Goal: Answer question/provide support: Share knowledge or assist other users

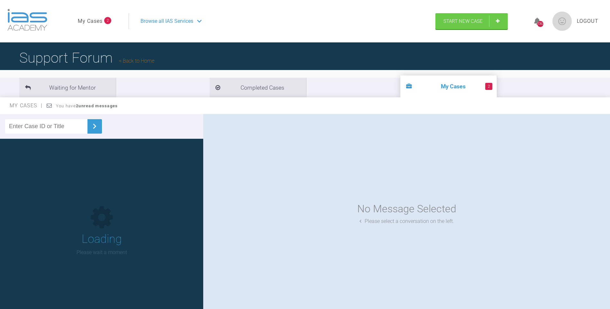
scroll to position [63, 0]
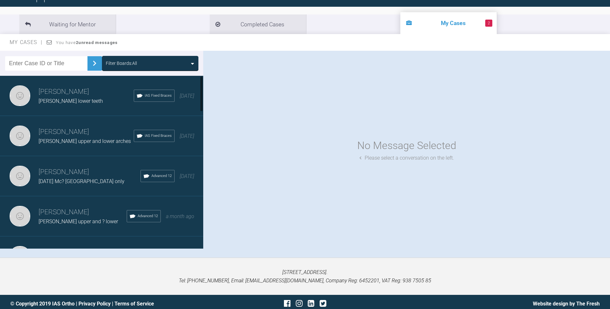
click at [202, 88] on div at bounding box center [201, 94] width 2 height 36
click at [93, 130] on h3 "Neil Fearns" at bounding box center [86, 132] width 95 height 11
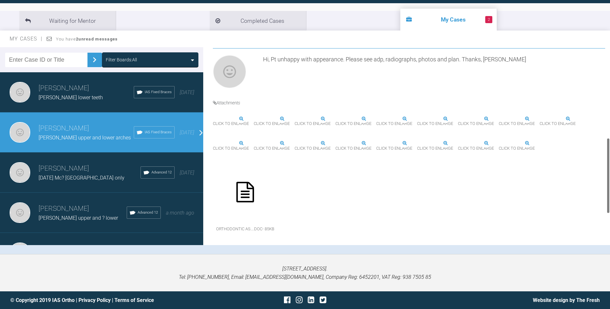
scroll to position [229, 0]
drag, startPoint x: 608, startPoint y: 69, endPoint x: 606, endPoint y: 157, distance: 87.4
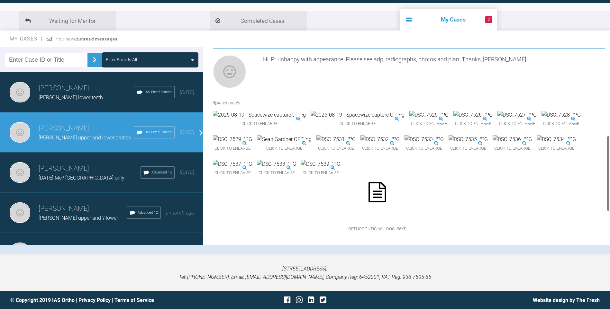
click at [606, 157] on div at bounding box center [608, 146] width 4 height 198
click at [252, 144] on img at bounding box center [232, 139] width 39 height 8
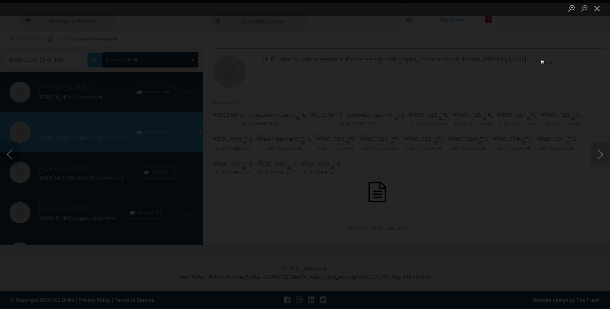
click at [599, 10] on button "Close lightbox" at bounding box center [596, 8] width 13 height 11
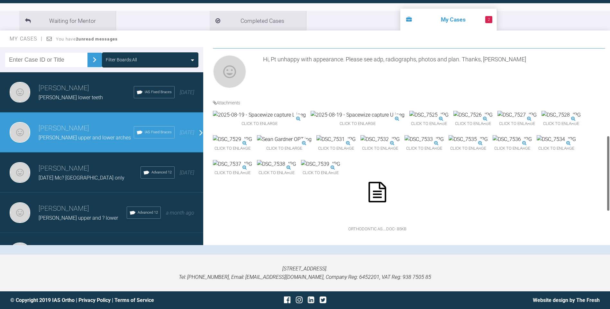
click at [541, 119] on img at bounding box center [560, 115] width 39 height 8
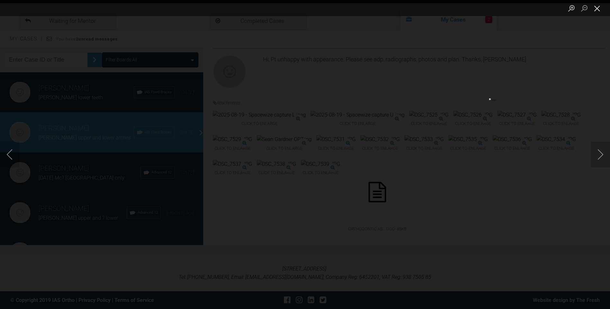
click at [598, 8] on button "Close lightbox" at bounding box center [596, 8] width 13 height 11
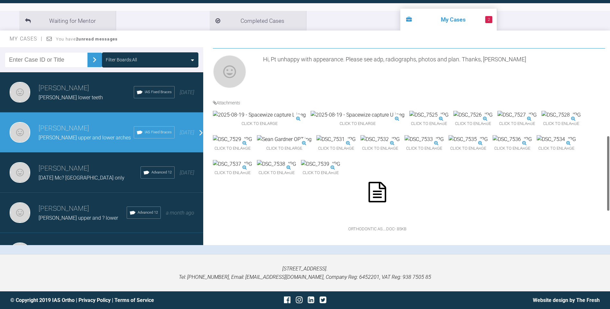
click at [606, 169] on div at bounding box center [608, 146] width 4 height 198
click at [453, 111] on img at bounding box center [472, 115] width 39 height 8
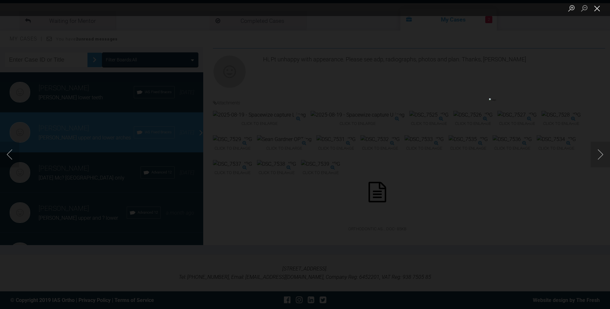
click at [597, 7] on button "Close lightbox" at bounding box center [596, 8] width 13 height 11
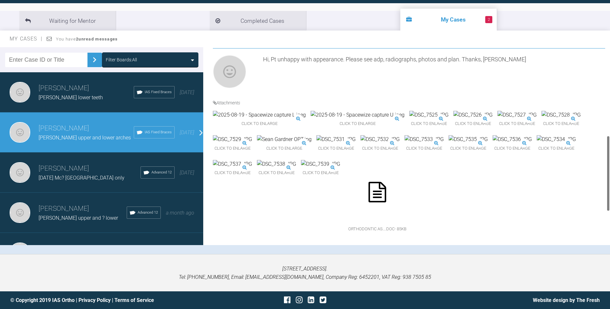
click at [492, 144] on img at bounding box center [511, 139] width 39 height 8
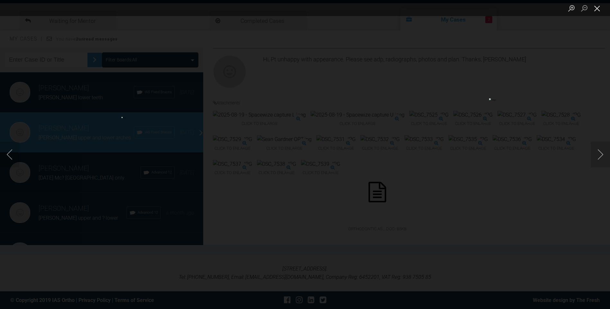
click at [597, 6] on button "Close lightbox" at bounding box center [596, 8] width 13 height 11
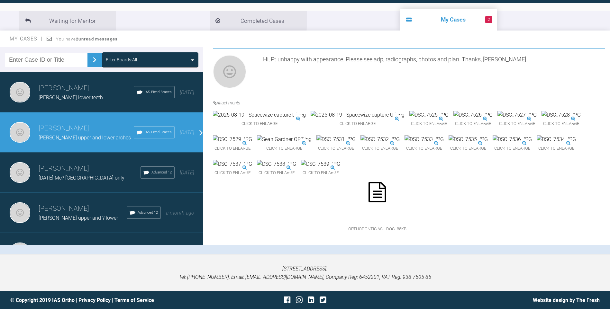
click at [409, 111] on img at bounding box center [428, 115] width 39 height 8
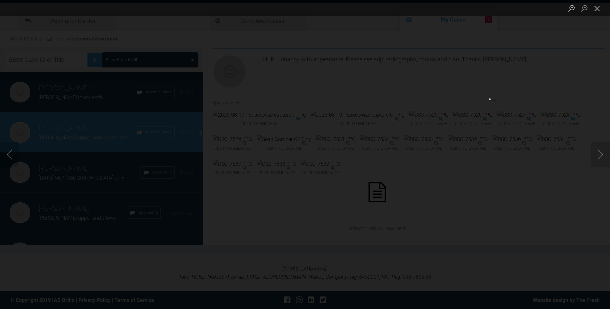
click at [598, 7] on button "Close lightbox" at bounding box center [596, 8] width 13 height 11
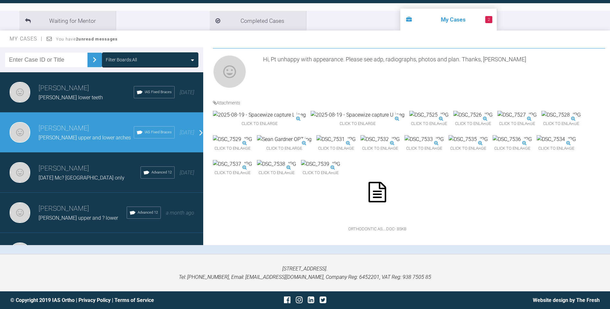
click at [399, 142] on img at bounding box center [379, 139] width 39 height 8
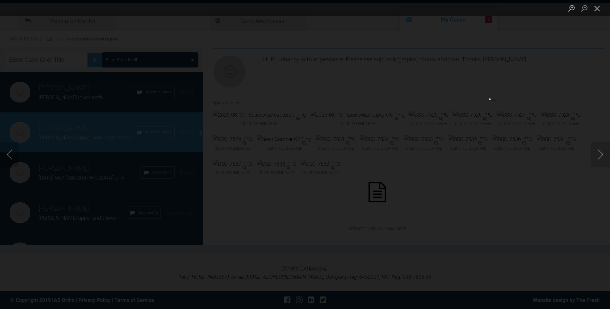
click at [599, 7] on button "Close lightbox" at bounding box center [596, 8] width 13 height 11
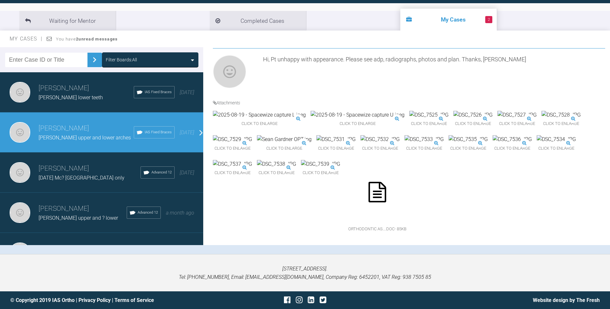
click at [409, 111] on img at bounding box center [428, 115] width 39 height 8
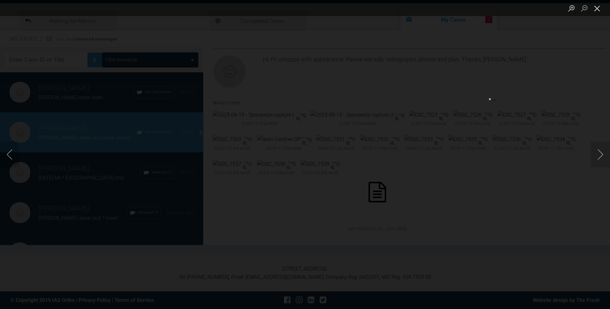
click at [597, 8] on button "Close lightbox" at bounding box center [596, 8] width 13 height 11
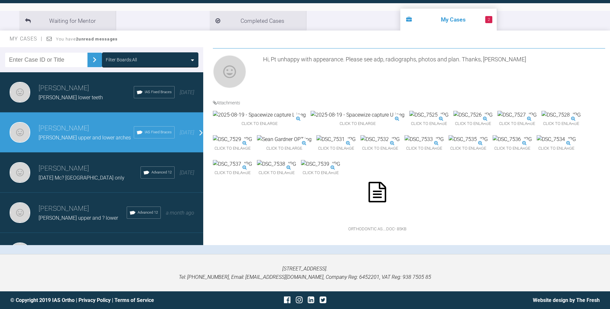
click at [541, 119] on img at bounding box center [560, 115] width 39 height 8
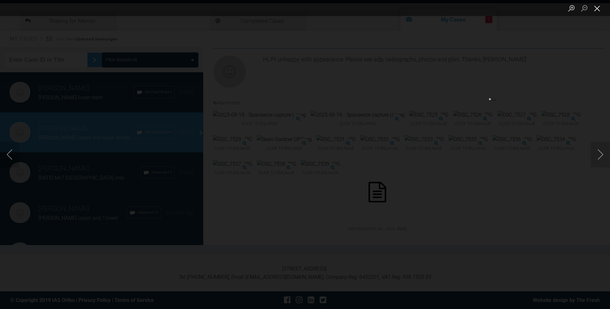
click at [597, 7] on button "Close lightbox" at bounding box center [596, 8] width 13 height 11
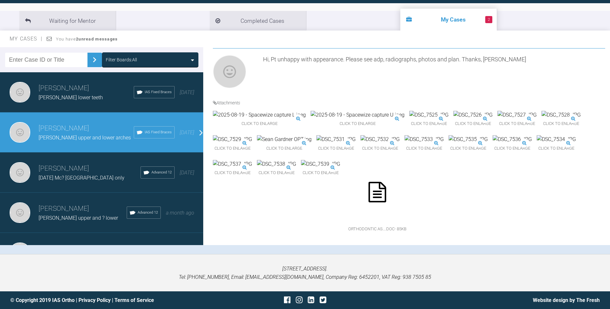
click at [409, 111] on img at bounding box center [428, 115] width 39 height 8
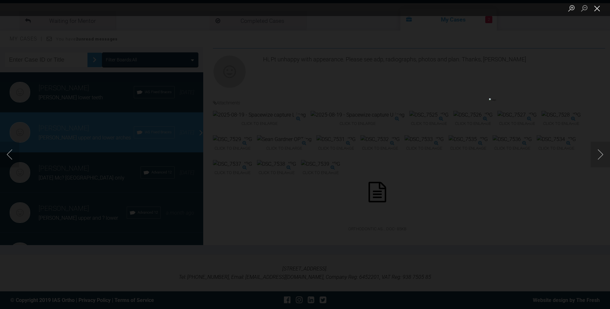
click at [597, 11] on button "Close lightbox" at bounding box center [596, 8] width 13 height 11
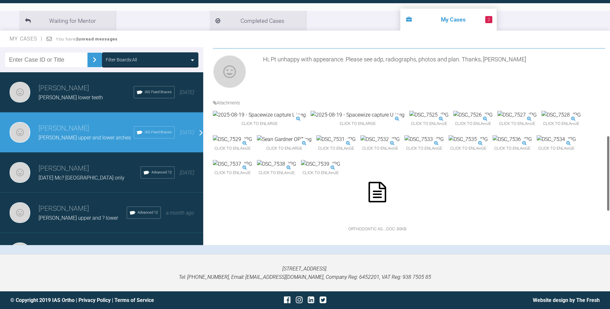
click at [263, 111] on img at bounding box center [259, 115] width 93 height 8
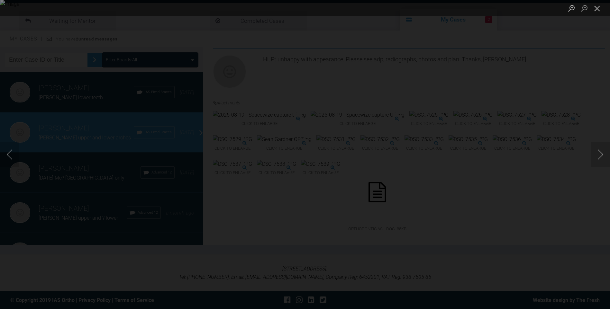
click at [598, 9] on button "Close lightbox" at bounding box center [596, 8] width 13 height 11
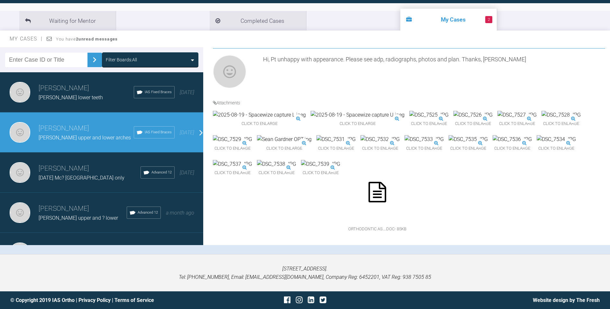
click at [409, 111] on img at bounding box center [428, 115] width 39 height 8
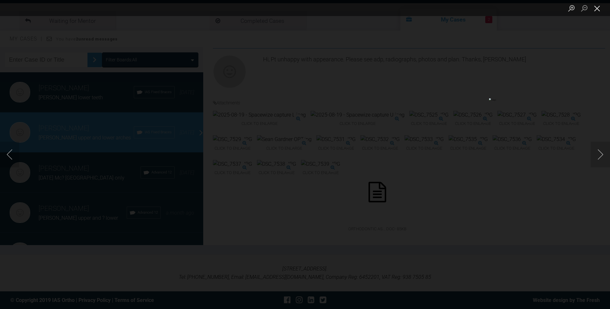
click at [599, 8] on button "Close lightbox" at bounding box center [596, 8] width 13 height 11
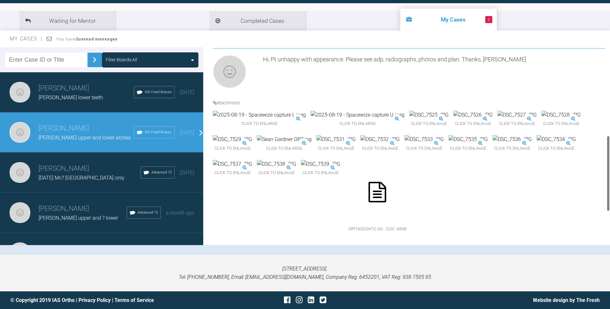
click at [541, 119] on img at bounding box center [560, 115] width 39 height 8
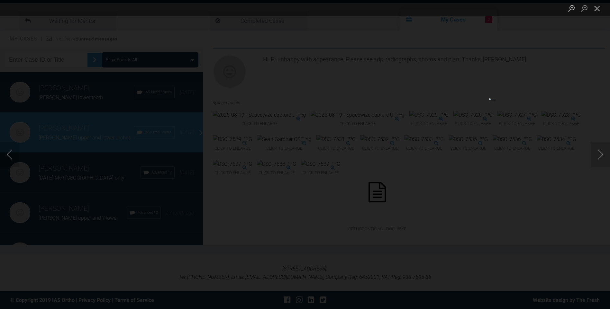
click at [599, 6] on button "Close lightbox" at bounding box center [596, 8] width 13 height 11
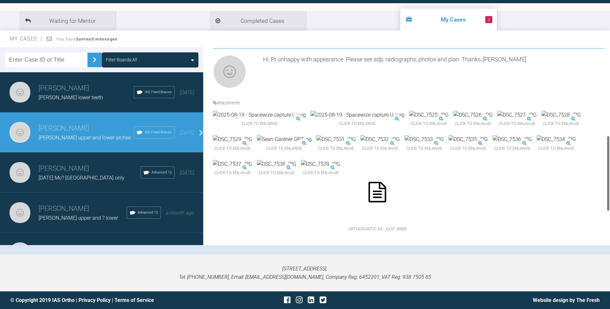
click at [409, 111] on img at bounding box center [428, 115] width 39 height 8
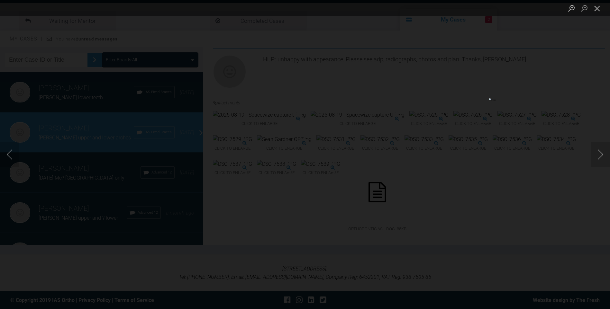
click at [600, 8] on button "Close lightbox" at bounding box center [596, 8] width 13 height 11
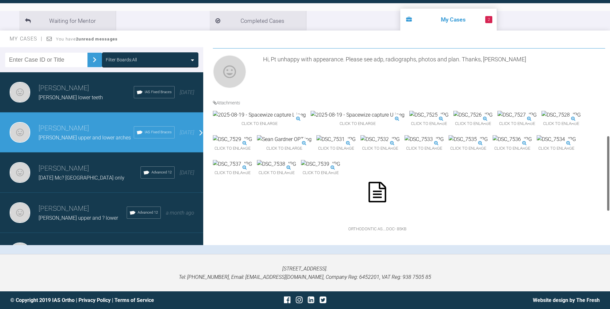
click at [468, 111] on img at bounding box center [472, 115] width 39 height 8
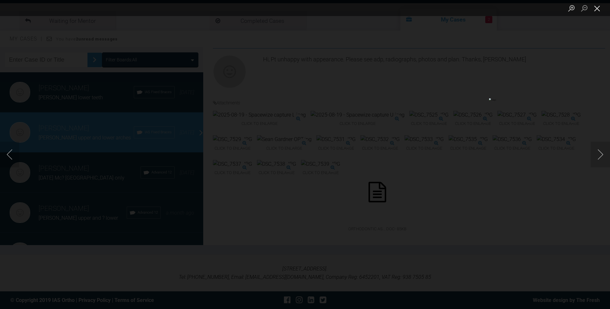
click at [598, 7] on button "Close lightbox" at bounding box center [596, 8] width 13 height 11
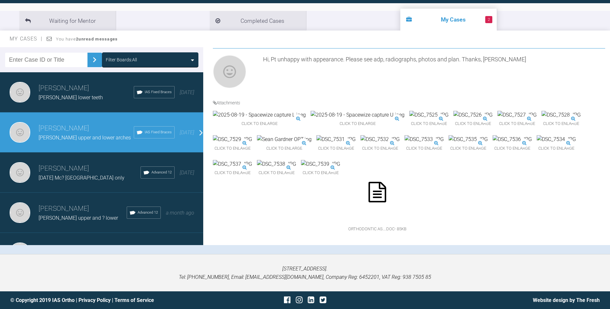
click at [355, 144] on img at bounding box center [335, 139] width 39 height 8
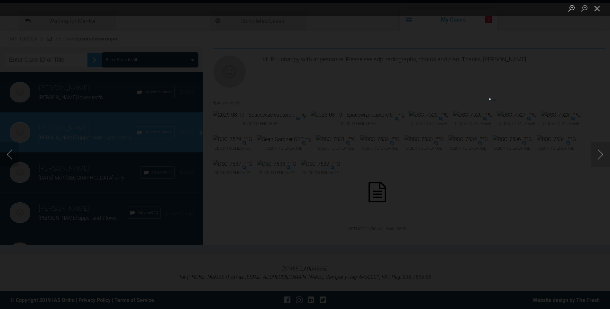
click at [596, 6] on button "Close lightbox" at bounding box center [596, 8] width 13 height 11
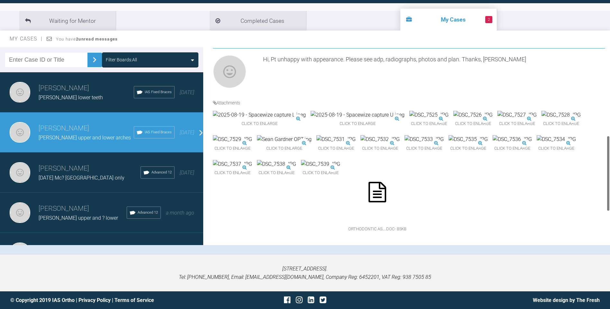
click at [455, 111] on img at bounding box center [472, 115] width 39 height 8
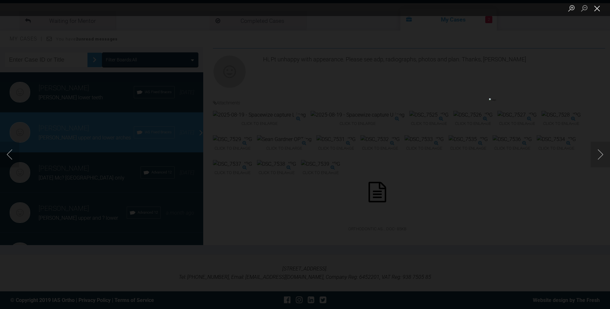
click at [596, 8] on button "Close lightbox" at bounding box center [596, 8] width 13 height 11
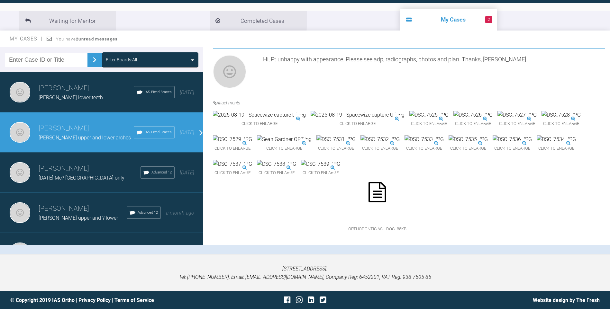
click at [251, 111] on img at bounding box center [259, 115] width 93 height 8
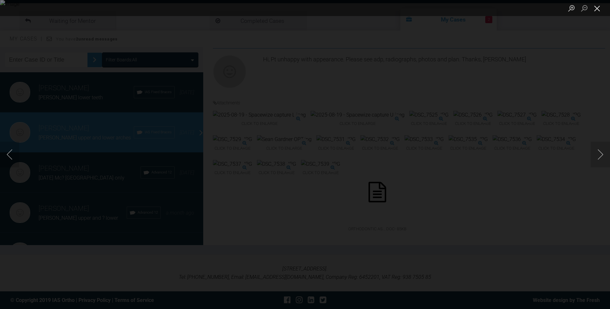
click at [596, 7] on button "Close lightbox" at bounding box center [596, 8] width 13 height 11
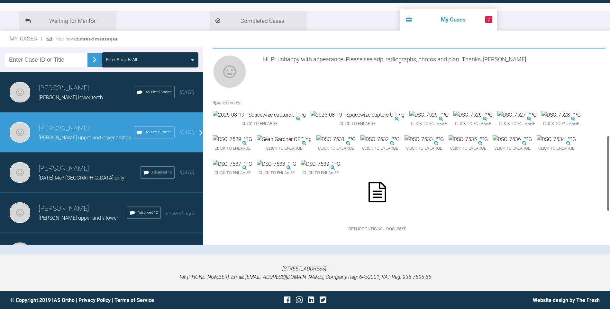
click at [409, 111] on img at bounding box center [428, 115] width 39 height 8
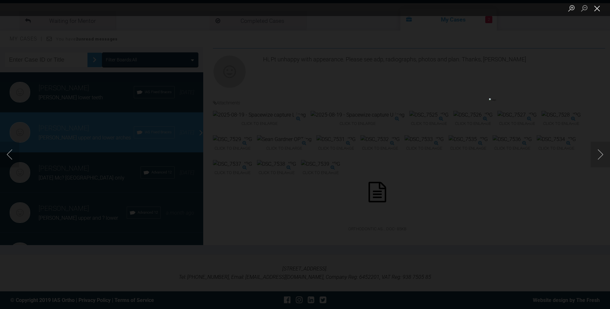
click at [597, 7] on button "Close lightbox" at bounding box center [596, 8] width 13 height 11
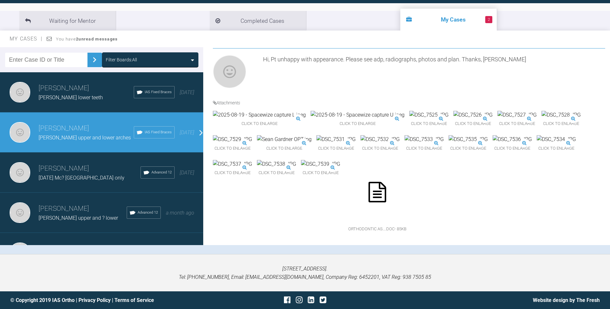
click at [453, 111] on img at bounding box center [472, 115] width 39 height 8
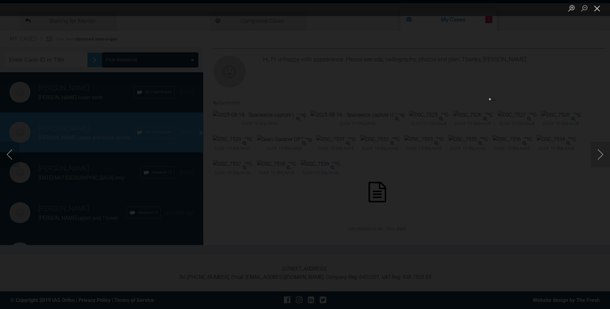
click at [598, 7] on button "Close lightbox" at bounding box center [596, 8] width 13 height 11
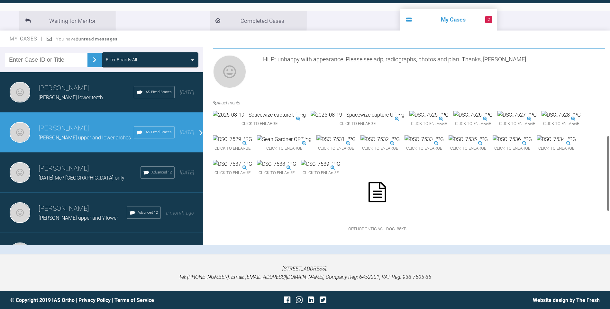
click at [492, 144] on img at bounding box center [511, 139] width 39 height 8
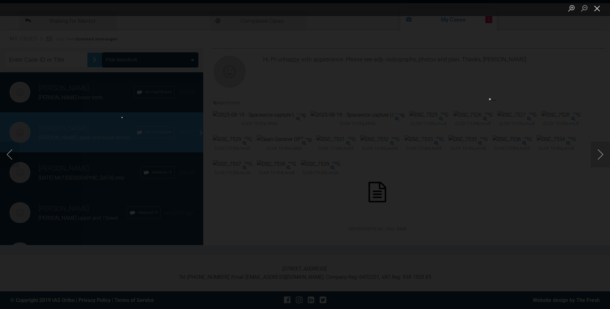
click at [598, 8] on button "Close lightbox" at bounding box center [596, 8] width 13 height 11
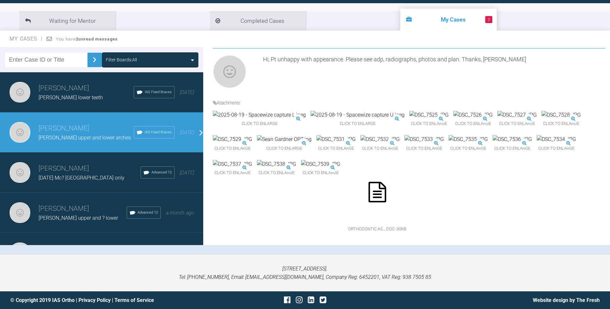
click at [541, 119] on img at bounding box center [560, 115] width 39 height 8
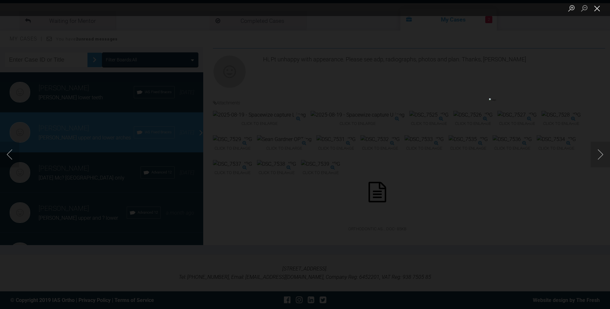
click at [595, 7] on button "Close lightbox" at bounding box center [596, 8] width 13 height 11
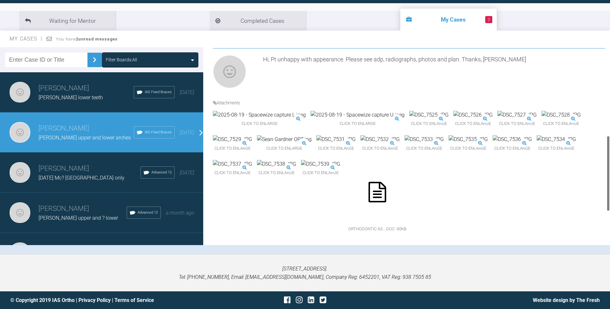
click at [409, 111] on img at bounding box center [428, 115] width 39 height 8
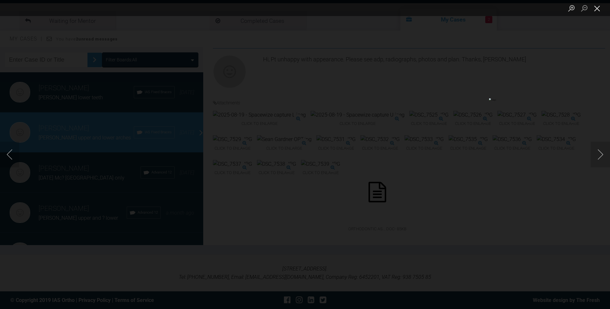
click at [599, 6] on button "Close lightbox" at bounding box center [596, 8] width 13 height 11
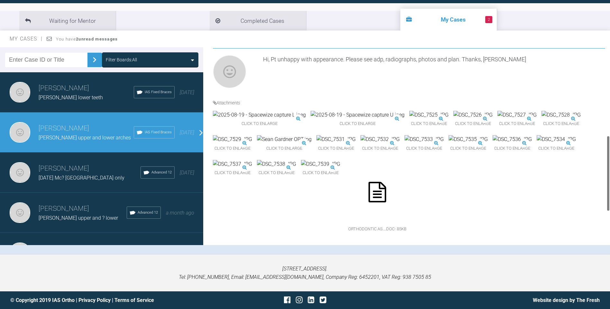
click at [492, 144] on img at bounding box center [511, 139] width 39 height 8
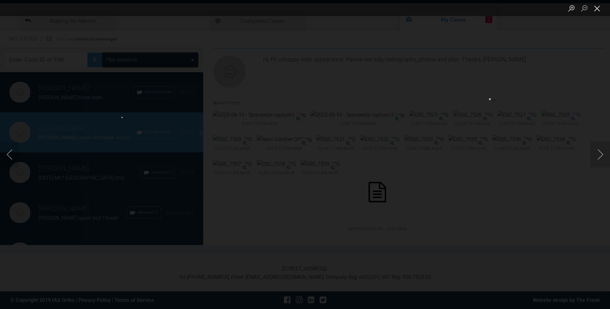
click at [598, 6] on button "Close lightbox" at bounding box center [596, 8] width 13 height 11
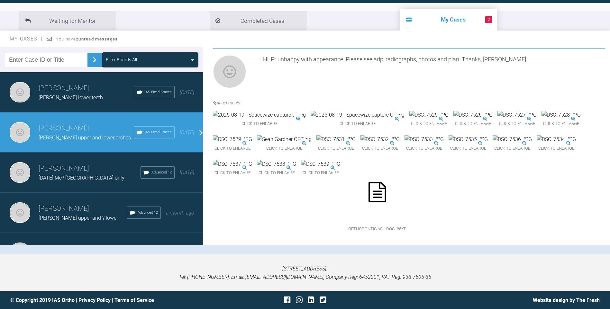
click at [409, 111] on img at bounding box center [428, 115] width 39 height 8
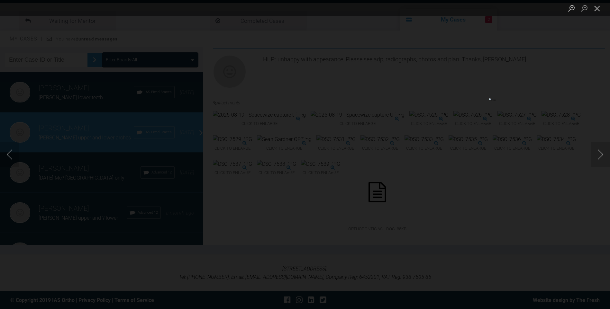
click at [598, 10] on button "Close lightbox" at bounding box center [596, 8] width 13 height 11
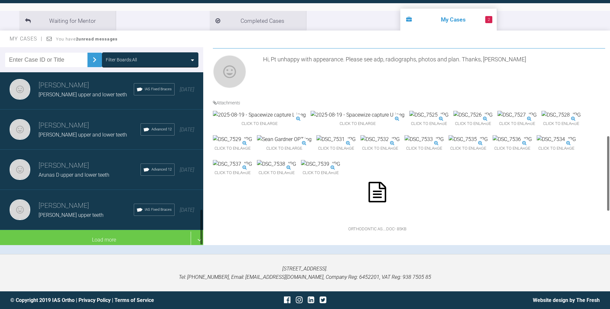
scroll to position [650, 0]
drag, startPoint x: 201, startPoint y: 100, endPoint x: 166, endPoint y: 237, distance: 141.4
click at [203, 237] on div at bounding box center [202, 158] width 4 height 173
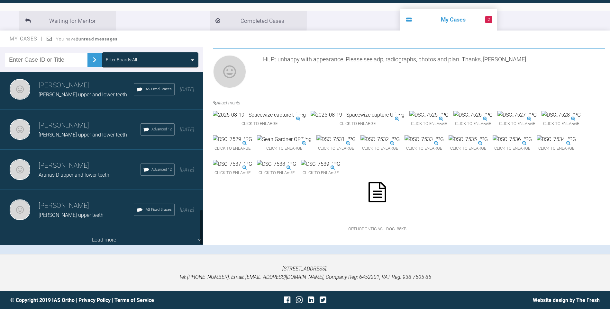
click at [151, 235] on div "Load more" at bounding box center [104, 240] width 208 height 20
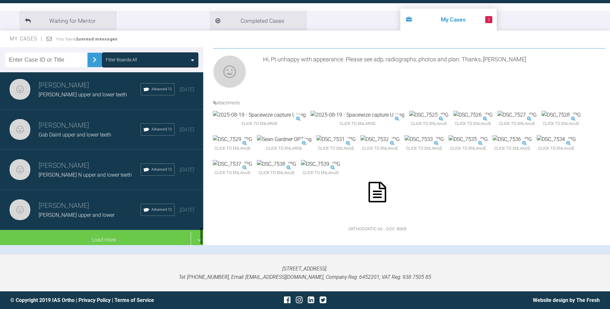
scroll to position [1454, 0]
drag, startPoint x: 202, startPoint y: 148, endPoint x: 202, endPoint y: 234, distance: 85.8
click at [202, 234] on div at bounding box center [201, 236] width 2 height 18
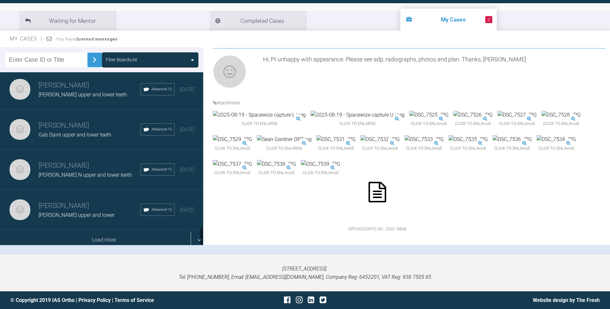
click at [150, 235] on div "Load more" at bounding box center [104, 240] width 208 height 20
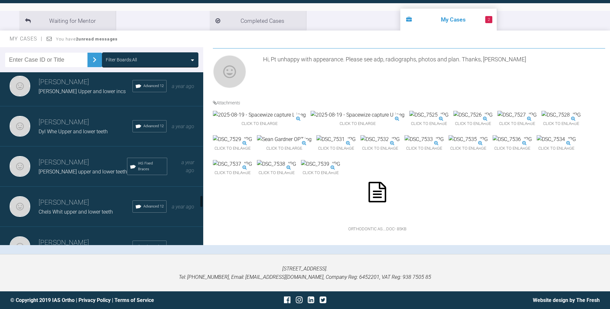
scroll to position [1738, 0]
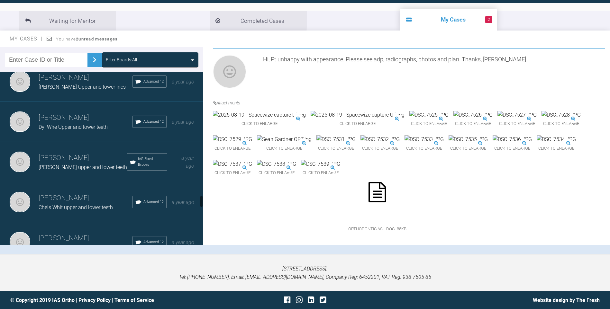
drag, startPoint x: 201, startPoint y: 180, endPoint x: 201, endPoint y: 200, distance: 19.9
click at [201, 200] on div at bounding box center [201, 201] width 2 height 12
click at [90, 168] on span "Sean Doherty upper and lower teeth" at bounding box center [83, 167] width 88 height 6
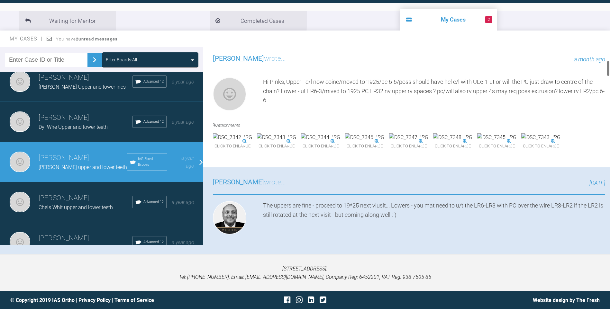
scroll to position [164, 0]
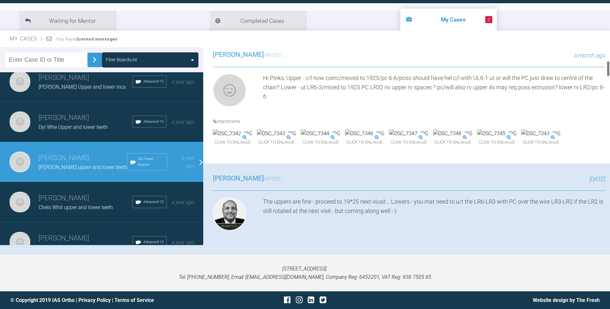
drag, startPoint x: 607, startPoint y: 75, endPoint x: 614, endPoint y: 70, distance: 8.4
click at [609, 70] on html "My Cases 2 Logout Browse all IAS Services Start New Case 1363 Logout Support Fo…" at bounding box center [305, 121] width 610 height 376
click at [606, 71] on div at bounding box center [608, 146] width 4 height 198
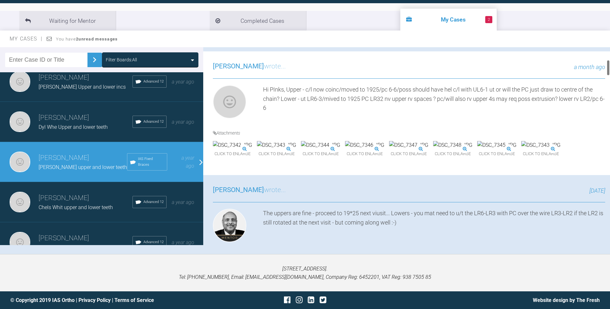
scroll to position [160, 0]
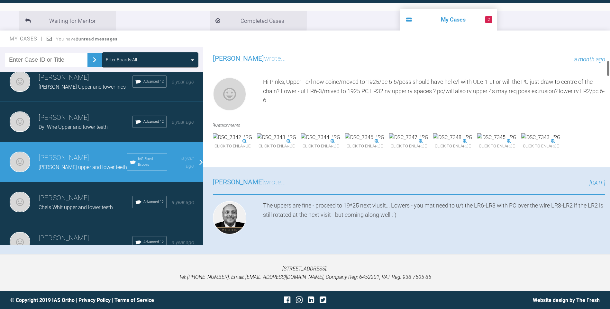
click at [608, 71] on div at bounding box center [608, 68] width 2 height 16
click at [608, 67] on div at bounding box center [608, 68] width 2 height 16
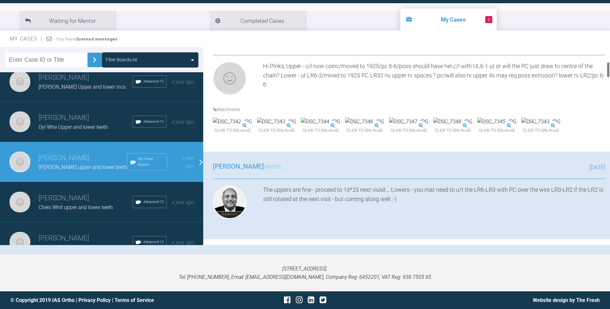
click at [607, 71] on div at bounding box center [608, 70] width 2 height 16
click at [607, 70] on div at bounding box center [608, 70] width 2 height 16
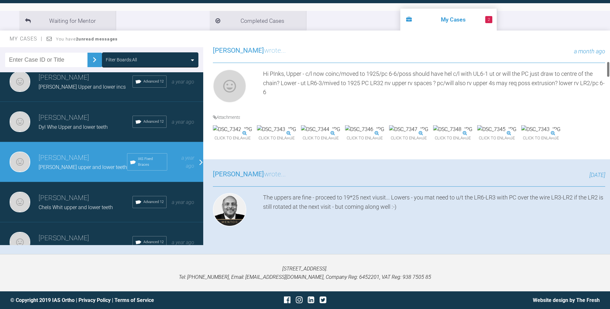
scroll to position [172, 0]
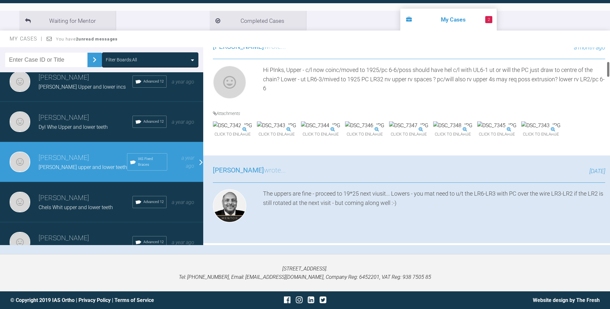
click at [607, 68] on div at bounding box center [608, 69] width 2 height 16
click at [608, 69] on div at bounding box center [608, 69] width 2 height 16
click at [608, 71] on div at bounding box center [608, 69] width 2 height 16
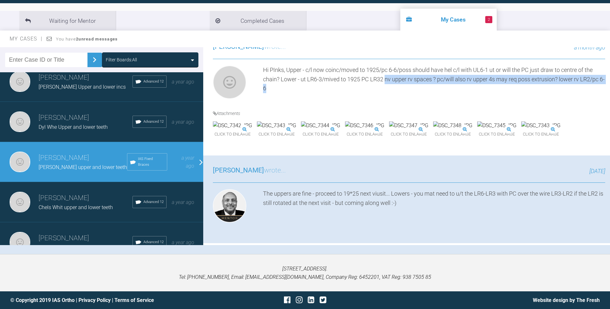
drag, startPoint x: 385, startPoint y: 78, endPoint x: 385, endPoint y: 90, distance: 12.2
click at [385, 90] on div "Hi PInks, Upper - c/l now coinc/moved to 1925/pc 6-6/poss should have hel c/l w…" at bounding box center [434, 84] width 342 height 36
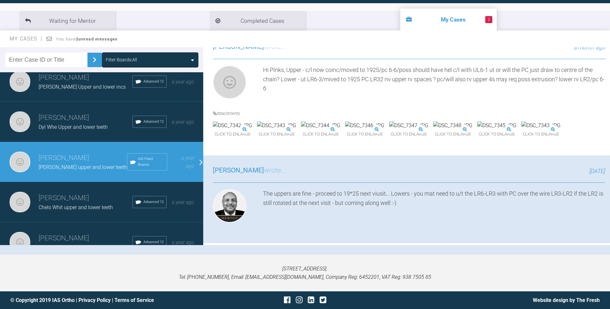
drag, startPoint x: 385, startPoint y: 90, endPoint x: 459, endPoint y: 73, distance: 76.1
drag, startPoint x: 459, startPoint y: 73, endPoint x: 388, endPoint y: 78, distance: 71.2
click at [388, 78] on div "Hi PInks, Upper - c/l now coinc/moved to 1925/pc 6-6/poss should have hel c/l w…" at bounding box center [434, 84] width 342 height 36
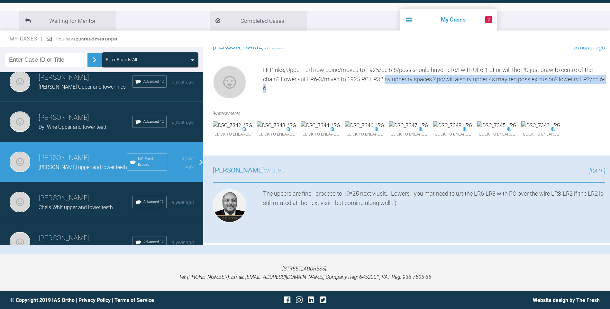
drag, startPoint x: 386, startPoint y: 79, endPoint x: 386, endPoint y: 87, distance: 7.7
click at [386, 87] on div "Hi PInks, Upper - c/l now coinc/moved to 1925/pc 6-6/poss should have hel c/l w…" at bounding box center [434, 84] width 342 height 36
drag, startPoint x: 386, startPoint y: 87, endPoint x: 407, endPoint y: 80, distance: 22.3
copy div "nv upper rv spaces ? pc/will also rv upper 4s may req poss extrusion? lower rv …"
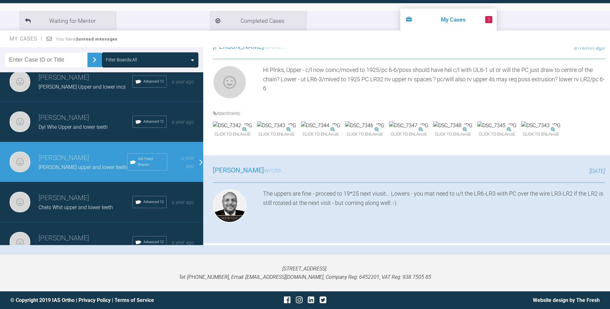
click at [595, 110] on div "Neil Fearns wrote... a month ago Hi PInks, Upper - c/l now coinc/moved to 1925/…" at bounding box center [408, 94] width 411 height 124
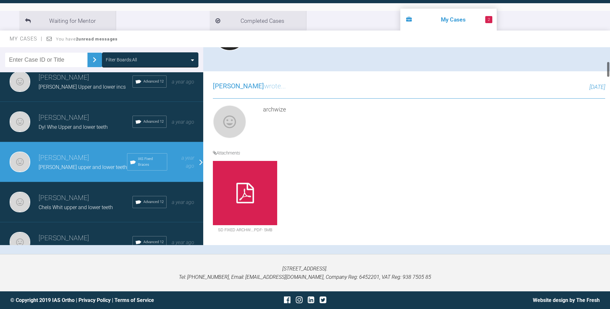
scroll to position [2198, 0]
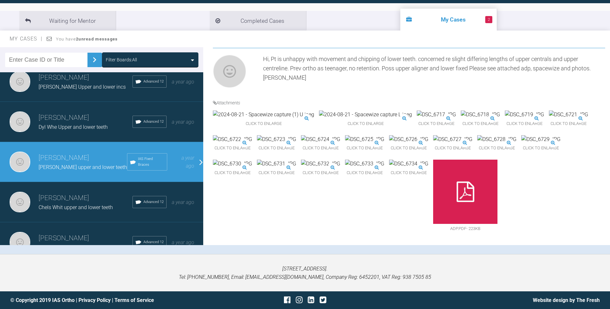
drag, startPoint x: 608, startPoint y: 68, endPoint x: 517, endPoint y: 185, distance: 147.5
click at [609, 300] on html "My Cases 2 Logout Browse all IAS Services Start New Case 1363 Logout Support Fo…" at bounding box center [305, 121] width 610 height 376
click at [252, 135] on img at bounding box center [232, 139] width 39 height 8
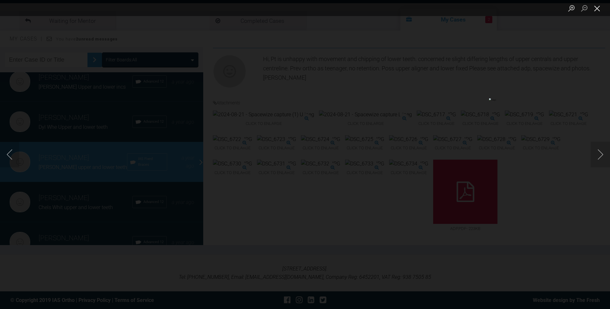
click at [597, 8] on button "Close lightbox" at bounding box center [596, 8] width 13 height 11
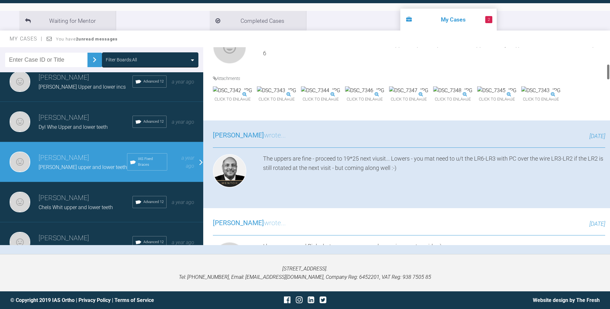
scroll to position [203, 0]
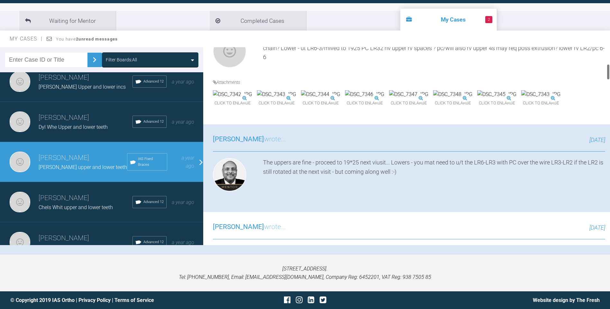
drag, startPoint x: 609, startPoint y: 236, endPoint x: 605, endPoint y: 71, distance: 165.2
click at [605, 71] on div "Neil Fearns Sean Doherty upper and lower teeth a few seconds ago Tier 3: Ongoin…" at bounding box center [406, 146] width 407 height 198
click at [245, 99] on img at bounding box center [232, 94] width 39 height 8
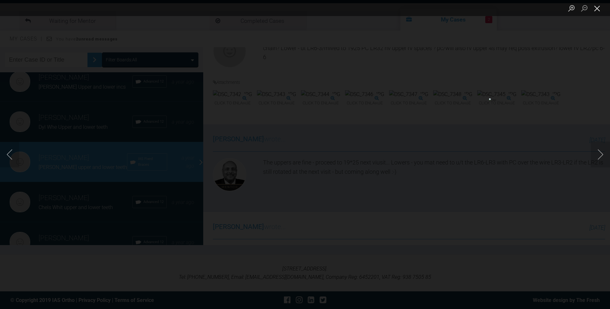
click at [597, 7] on button "Close lightbox" at bounding box center [596, 8] width 13 height 11
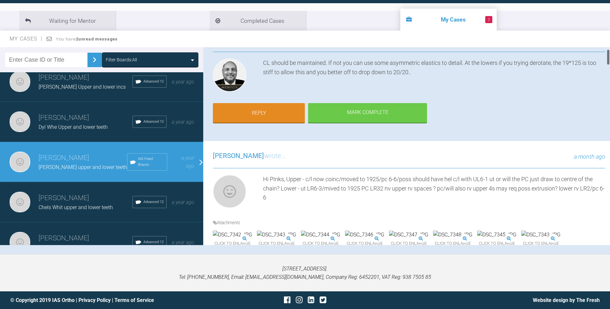
scroll to position [0, 0]
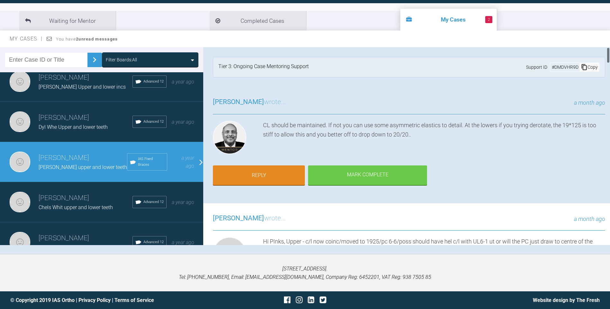
drag, startPoint x: 607, startPoint y: 71, endPoint x: 608, endPoint y: 48, distance: 23.8
click at [608, 48] on div at bounding box center [608, 55] width 2 height 16
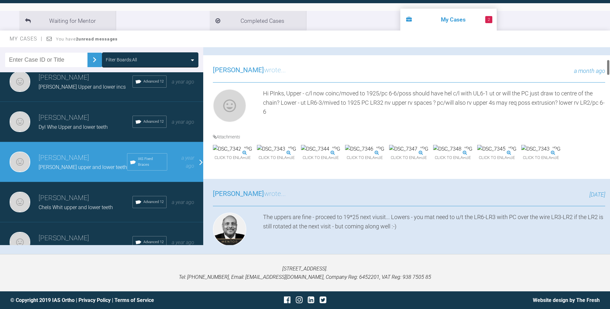
scroll to position [152, 0]
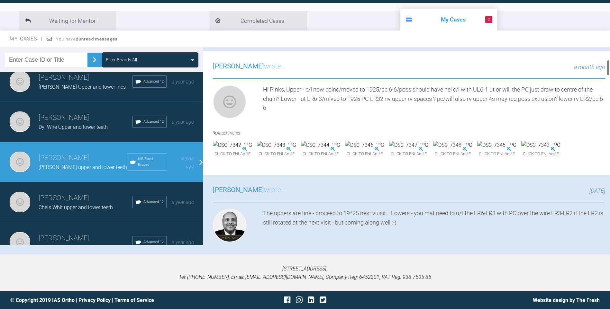
drag, startPoint x: 608, startPoint y: 55, endPoint x: 607, endPoint y: 67, distance: 12.6
click at [607, 67] on div at bounding box center [608, 68] width 2 height 16
click at [433, 149] on img at bounding box center [452, 145] width 39 height 8
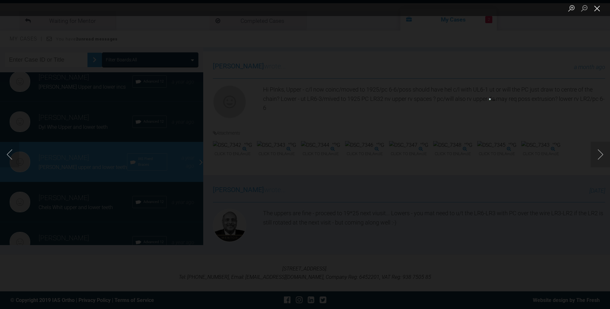
click at [599, 9] on button "Close lightbox" at bounding box center [596, 8] width 13 height 11
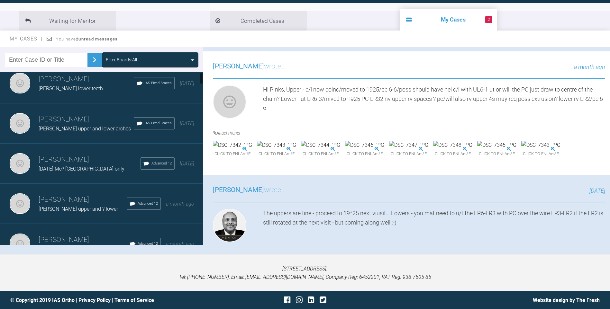
scroll to position [0, 0]
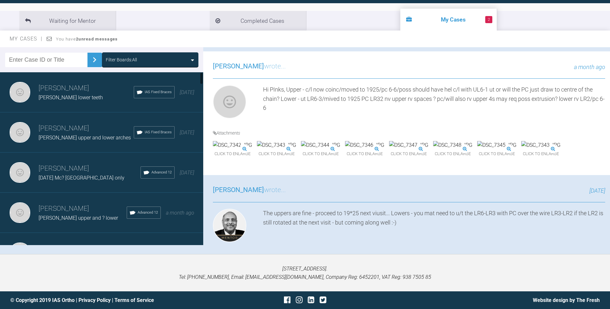
drag, startPoint x: 201, startPoint y: 200, endPoint x: 147, endPoint y: 98, distance: 115.7
click at [199, 76] on div "Neil Fearns Gil moon lower teeth IAS Fixed Braces 12 days ago Neil Fearns Se Ga…" at bounding box center [101, 158] width 203 height 173
click at [69, 136] on span "Se Gard upper and lower arches" at bounding box center [85, 138] width 92 height 6
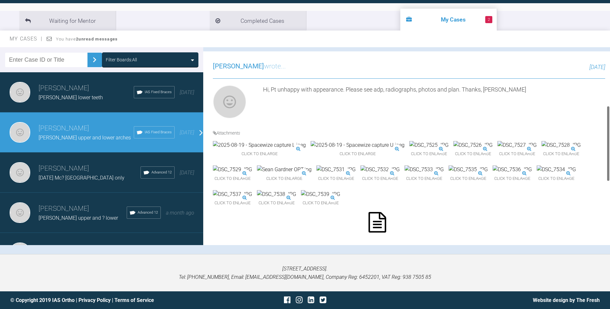
drag, startPoint x: 606, startPoint y: 154, endPoint x: 607, endPoint y: 142, distance: 11.9
click at [607, 142] on div at bounding box center [608, 146] width 4 height 198
click at [453, 149] on img at bounding box center [472, 145] width 39 height 8
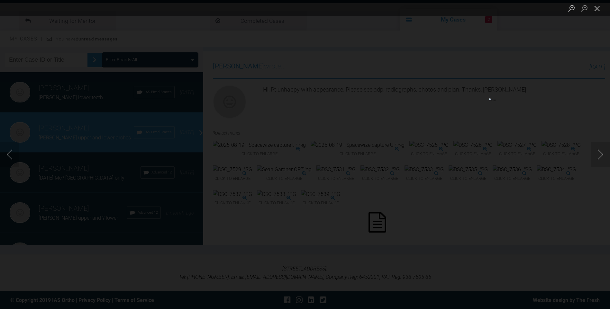
click at [597, 8] on button "Close lightbox" at bounding box center [596, 8] width 13 height 11
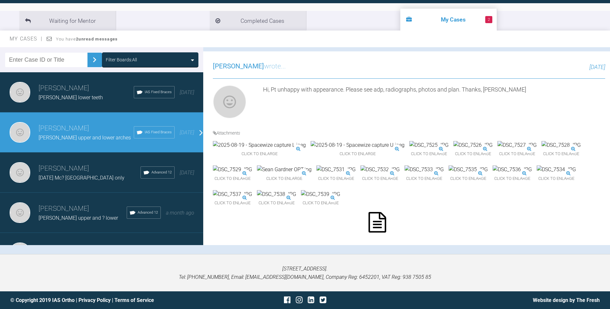
click at [252, 174] on img at bounding box center [232, 170] width 39 height 8
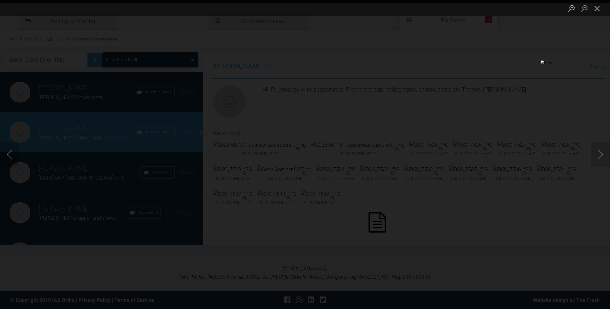
click at [602, 8] on button "Close lightbox" at bounding box center [596, 8] width 13 height 11
